Goal: Task Accomplishment & Management: Complete application form

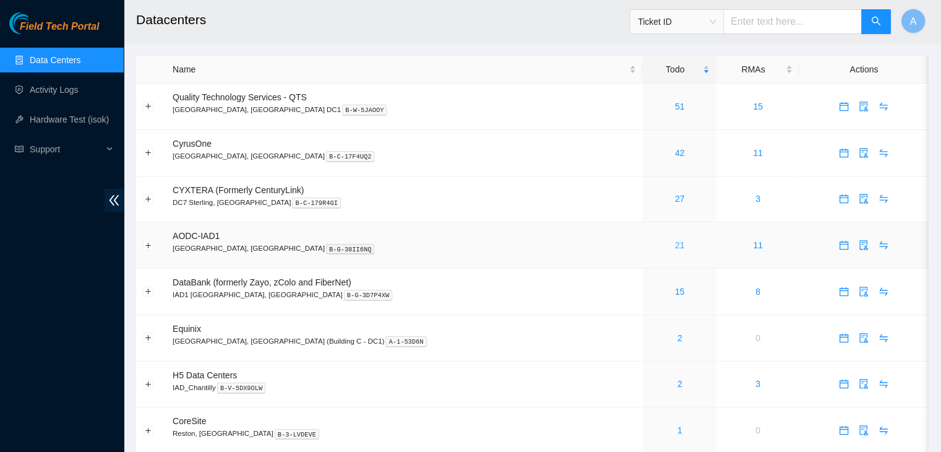
click at [675, 248] on link "21" at bounding box center [680, 245] width 10 height 10
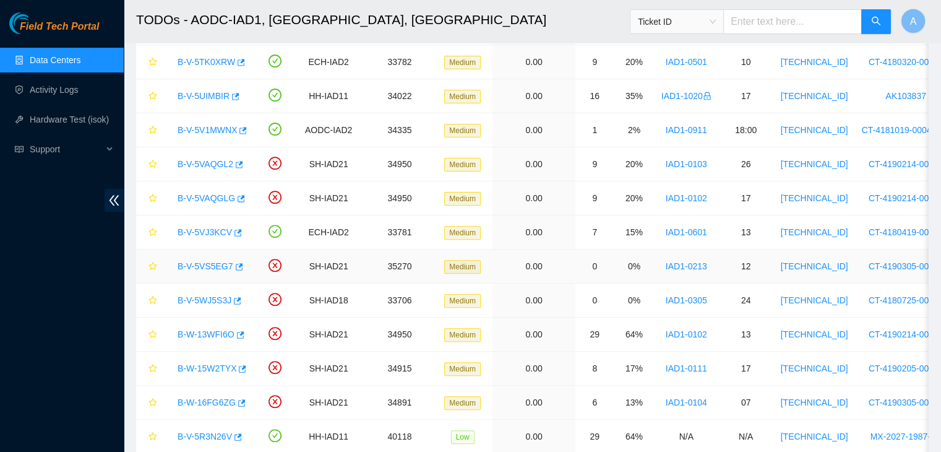
scroll to position [390, 0]
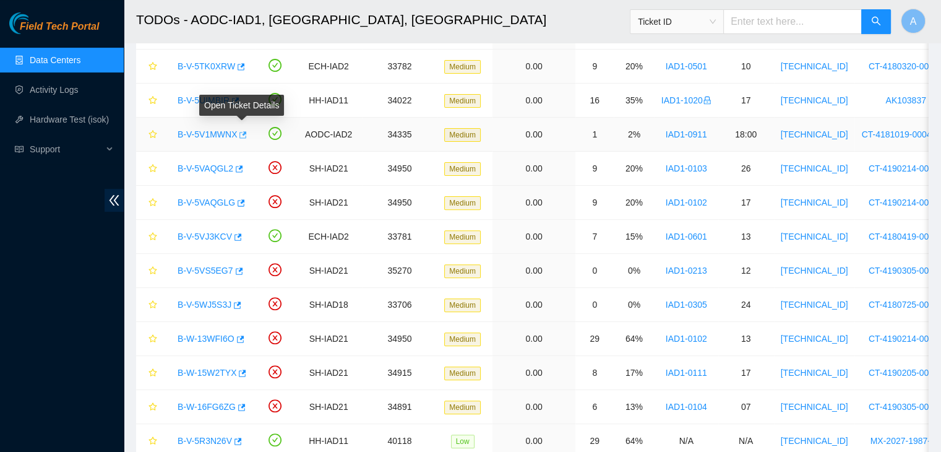
click at [240, 131] on icon "button" at bounding box center [243, 134] width 7 height 7
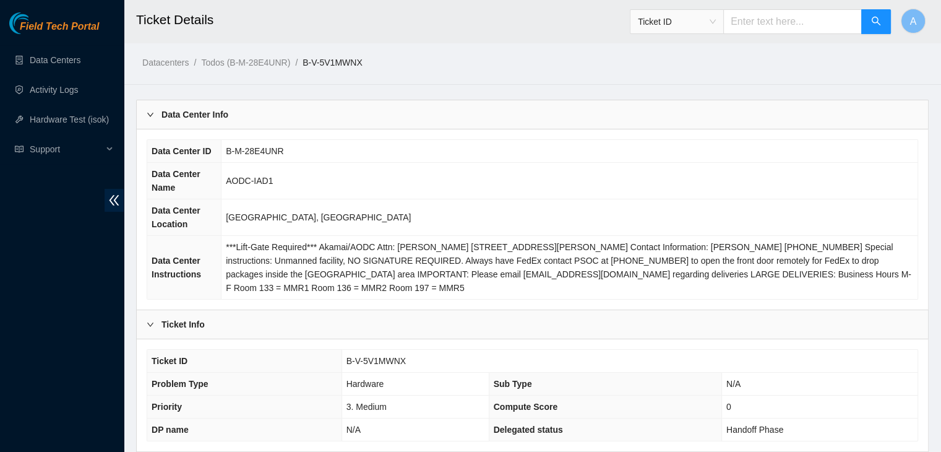
scroll to position [384, 0]
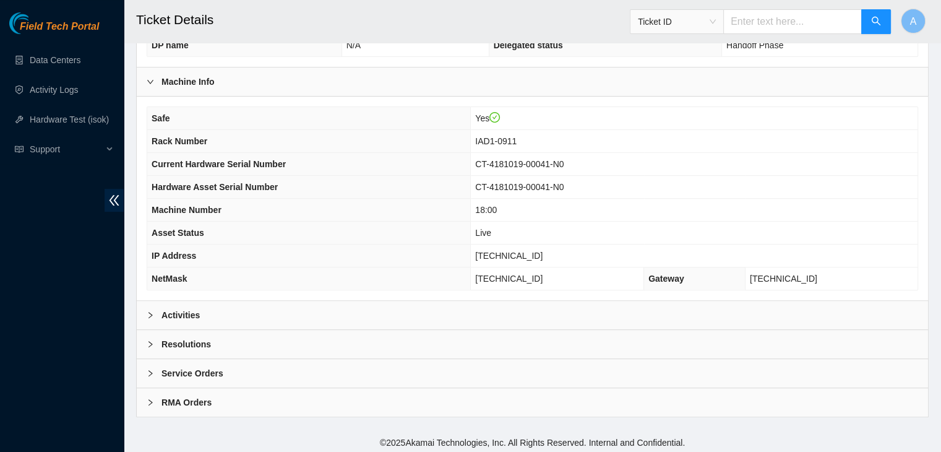
click at [285, 350] on div "Resolutions" at bounding box center [533, 344] width 792 height 28
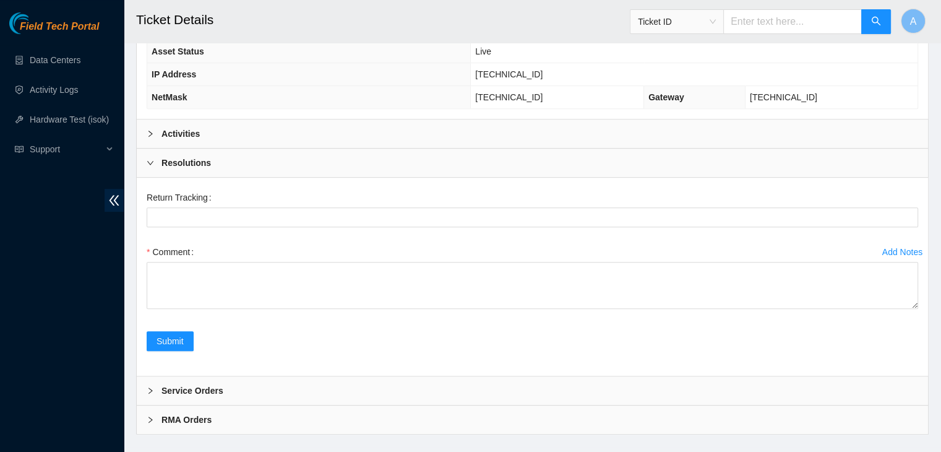
scroll to position [582, 0]
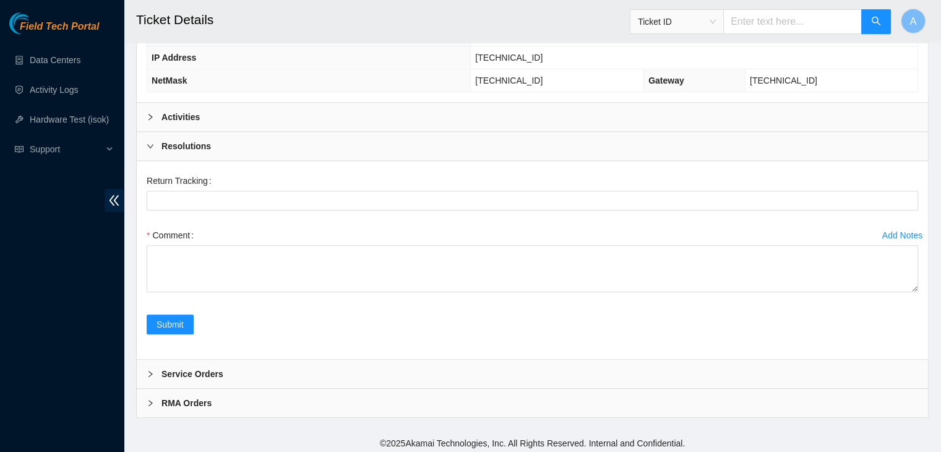
click at [363, 119] on div "Activities" at bounding box center [533, 117] width 792 height 28
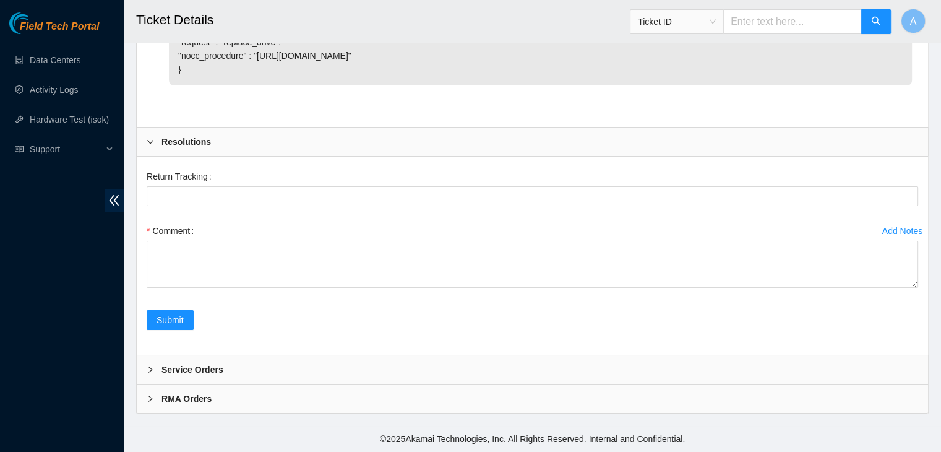
scroll to position [4718, 0]
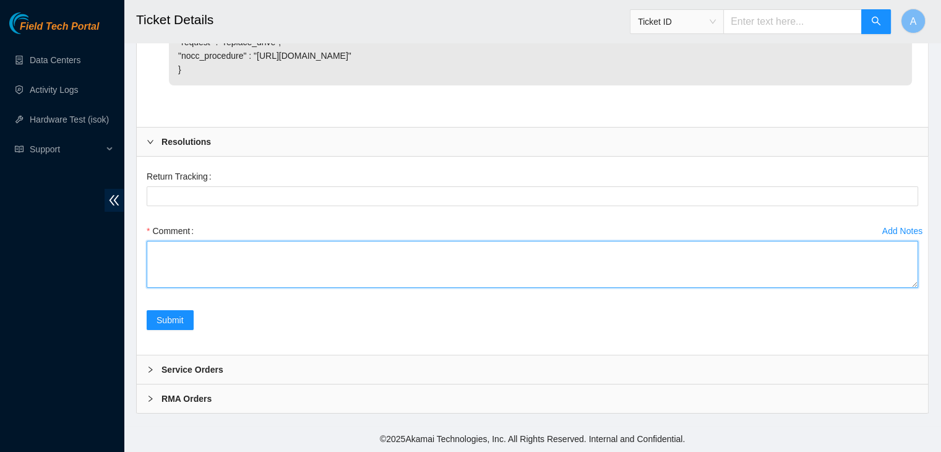
click at [345, 255] on textarea "Comment" at bounding box center [533, 264] width 772 height 47
paste textarea "verified machine sn plugged in monitor to node0 - node0 has video output and ma…"
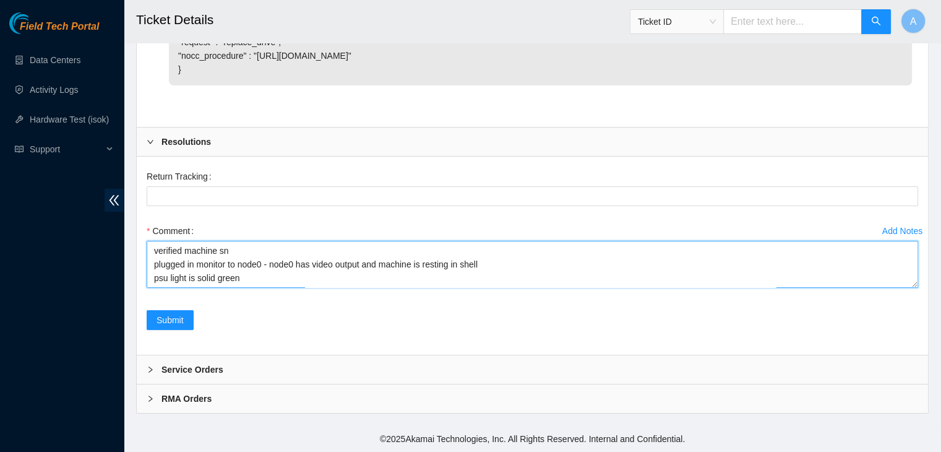
scroll to position [405, 0]
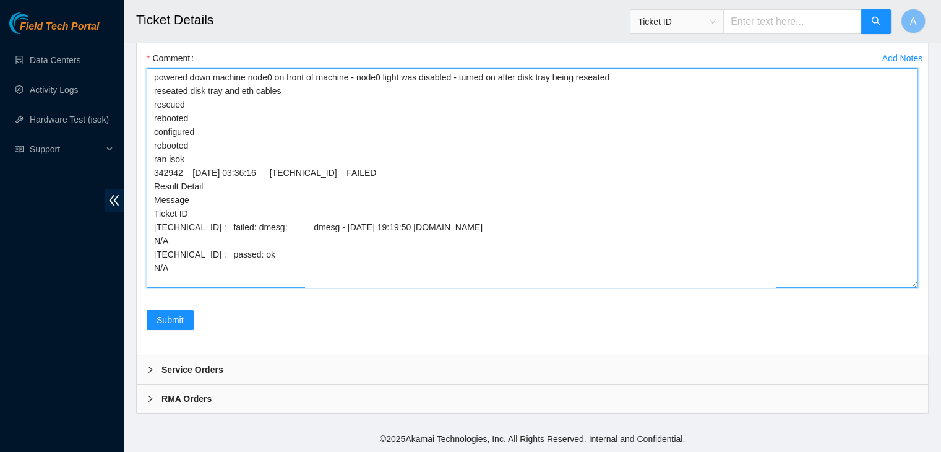
drag, startPoint x: 911, startPoint y: 285, endPoint x: 881, endPoint y: 480, distance: 197.3
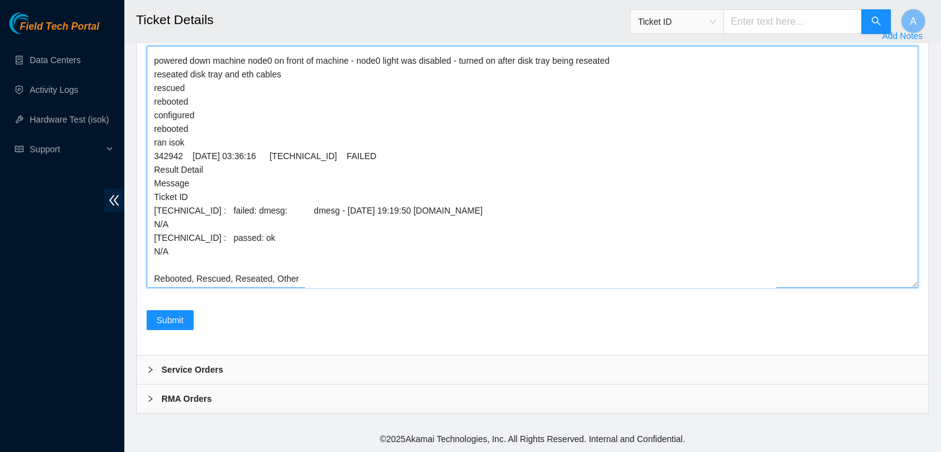
scroll to position [17, 0]
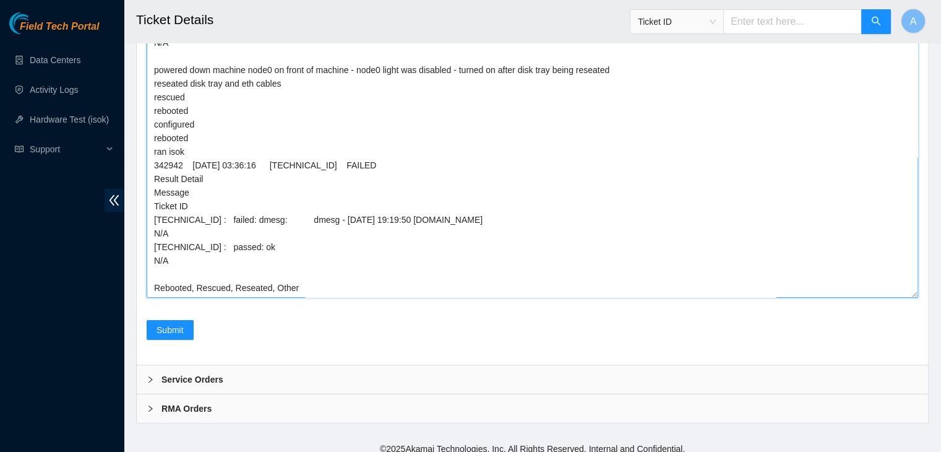
drag, startPoint x: 912, startPoint y: 283, endPoint x: 886, endPoint y: 480, distance: 199.1
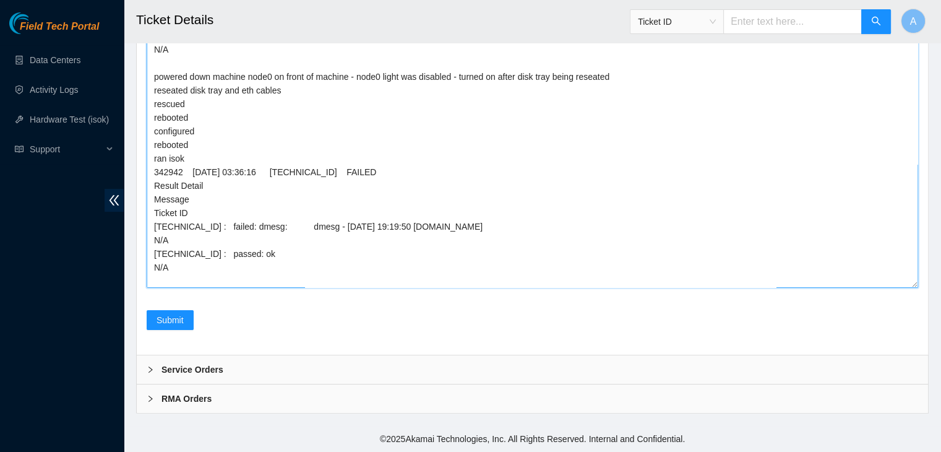
scroll to position [16, 0]
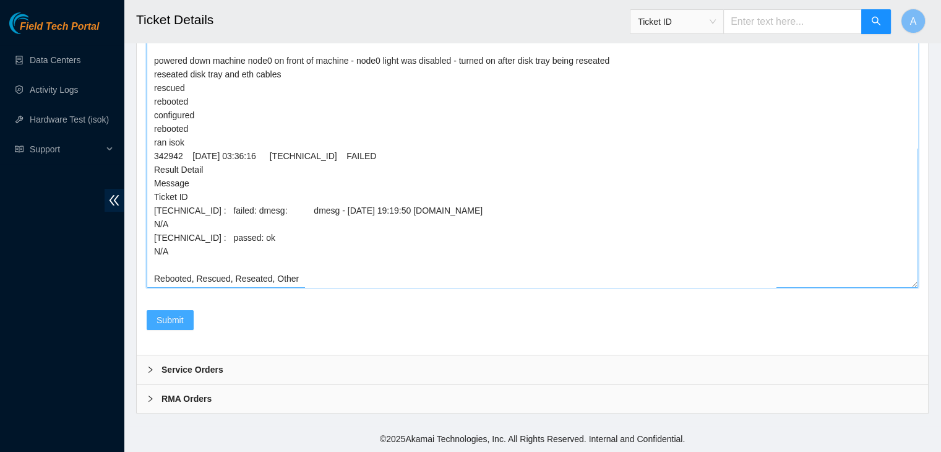
type textarea "verified machine sn plugged in monitor to node0 - node0 has video output and ma…"
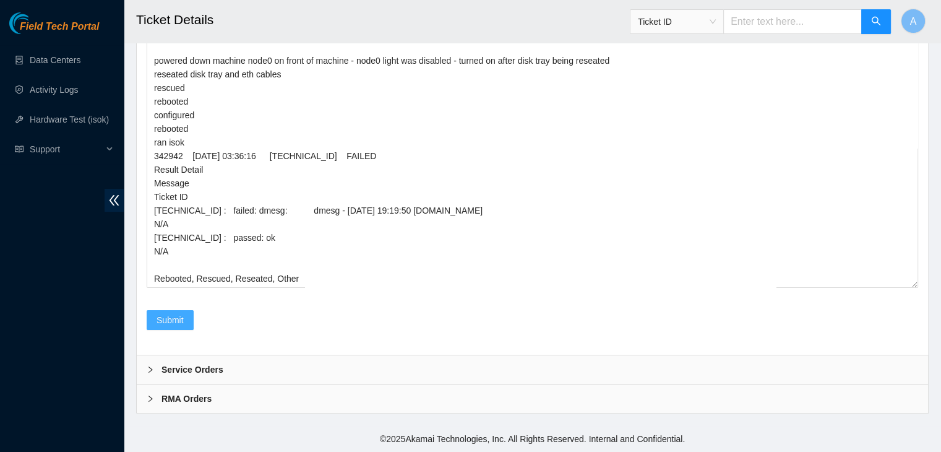
click at [163, 319] on span "Submit" at bounding box center [170, 320] width 27 height 14
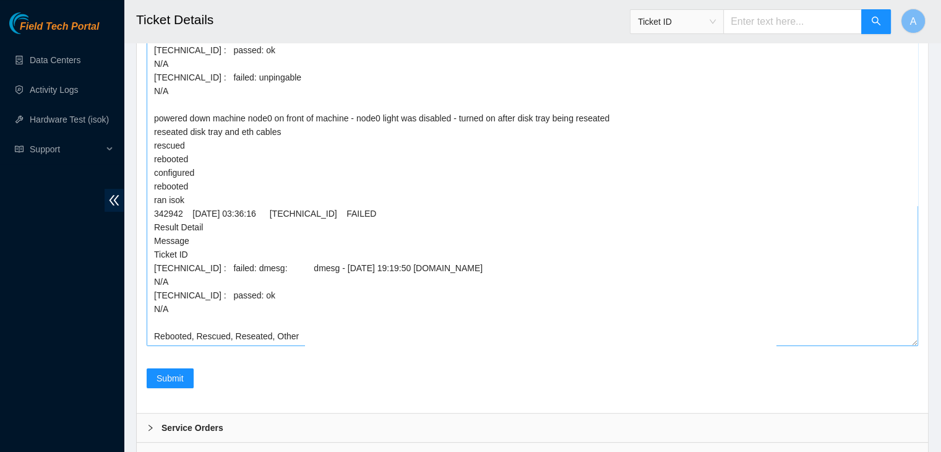
scroll to position [5134, 0]
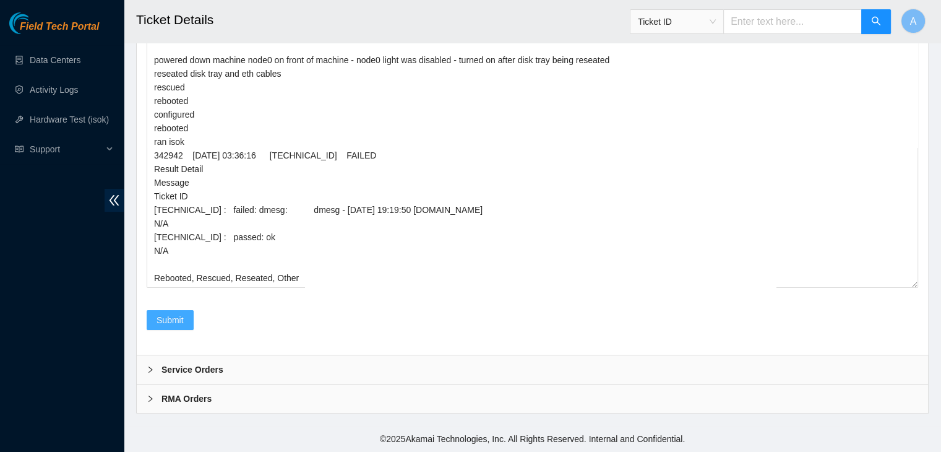
click at [176, 313] on button "Submit" at bounding box center [170, 320] width 47 height 20
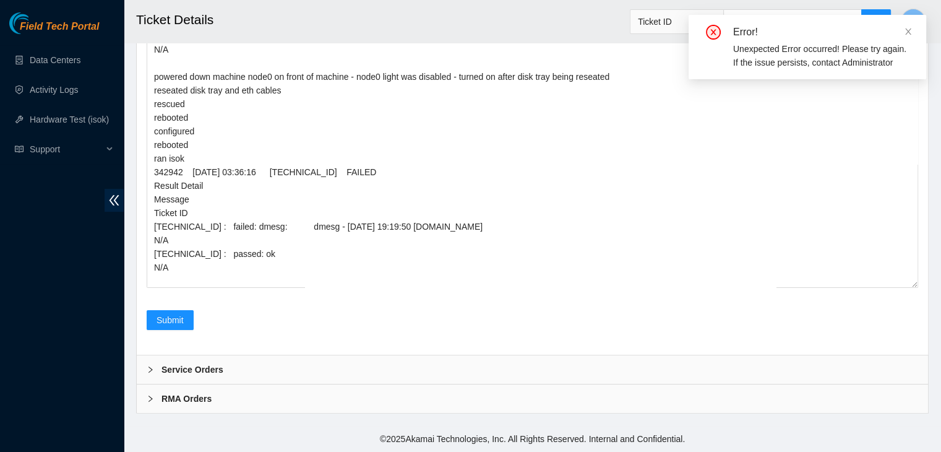
scroll to position [5134, 0]
